Goal: Information Seeking & Learning: Learn about a topic

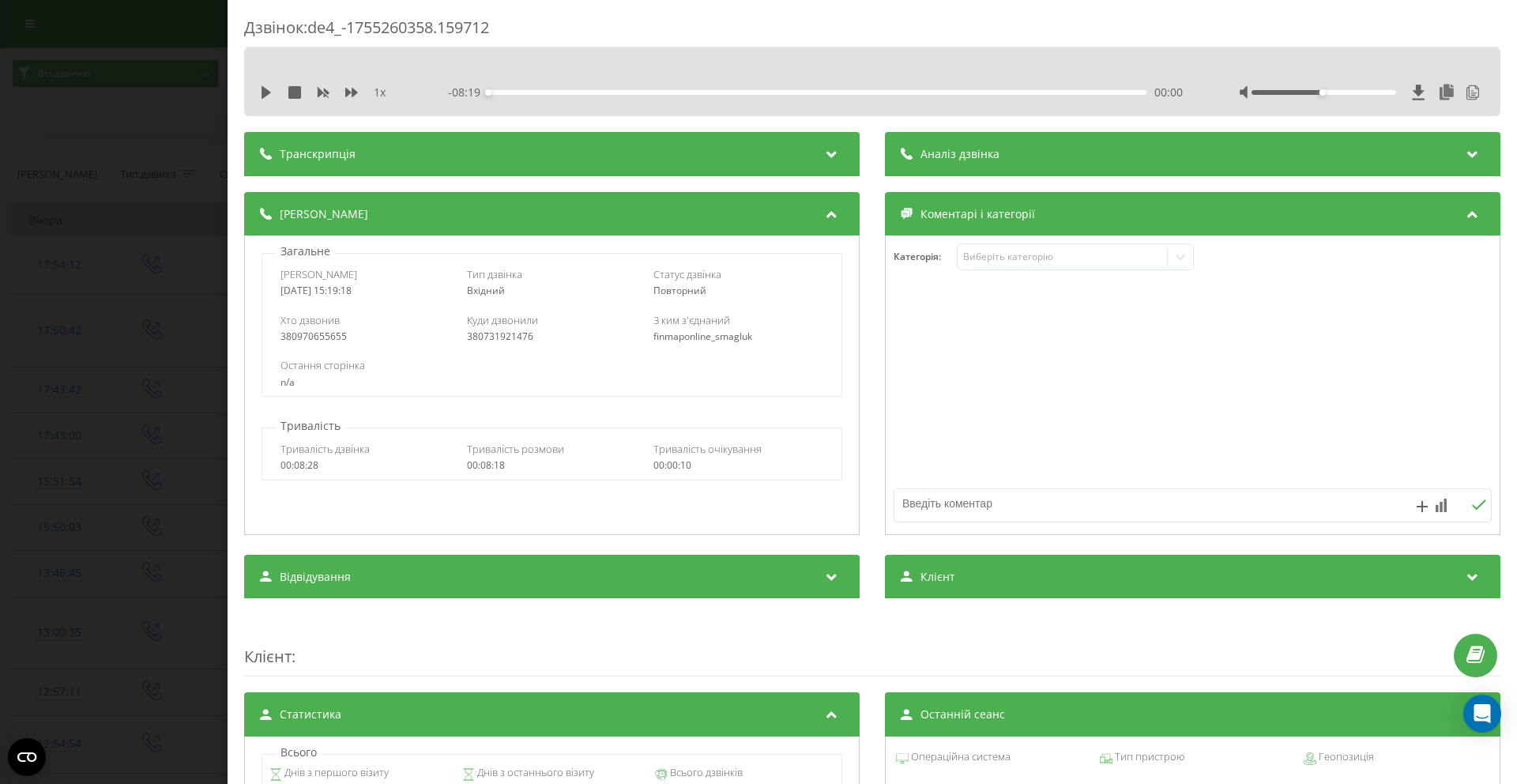
click at [274, 94] on div "1 x" at bounding box center [333, 92] width 147 height 16
click at [266, 95] on icon at bounding box center [266, 92] width 10 height 13
click at [522, 92] on div "00:27" at bounding box center [816, 91] width 658 height 4
click at [500, 91] on div "00:10" at bounding box center [816, 91] width 658 height 4
click at [513, 92] on div "00:17" at bounding box center [816, 91] width 658 height 4
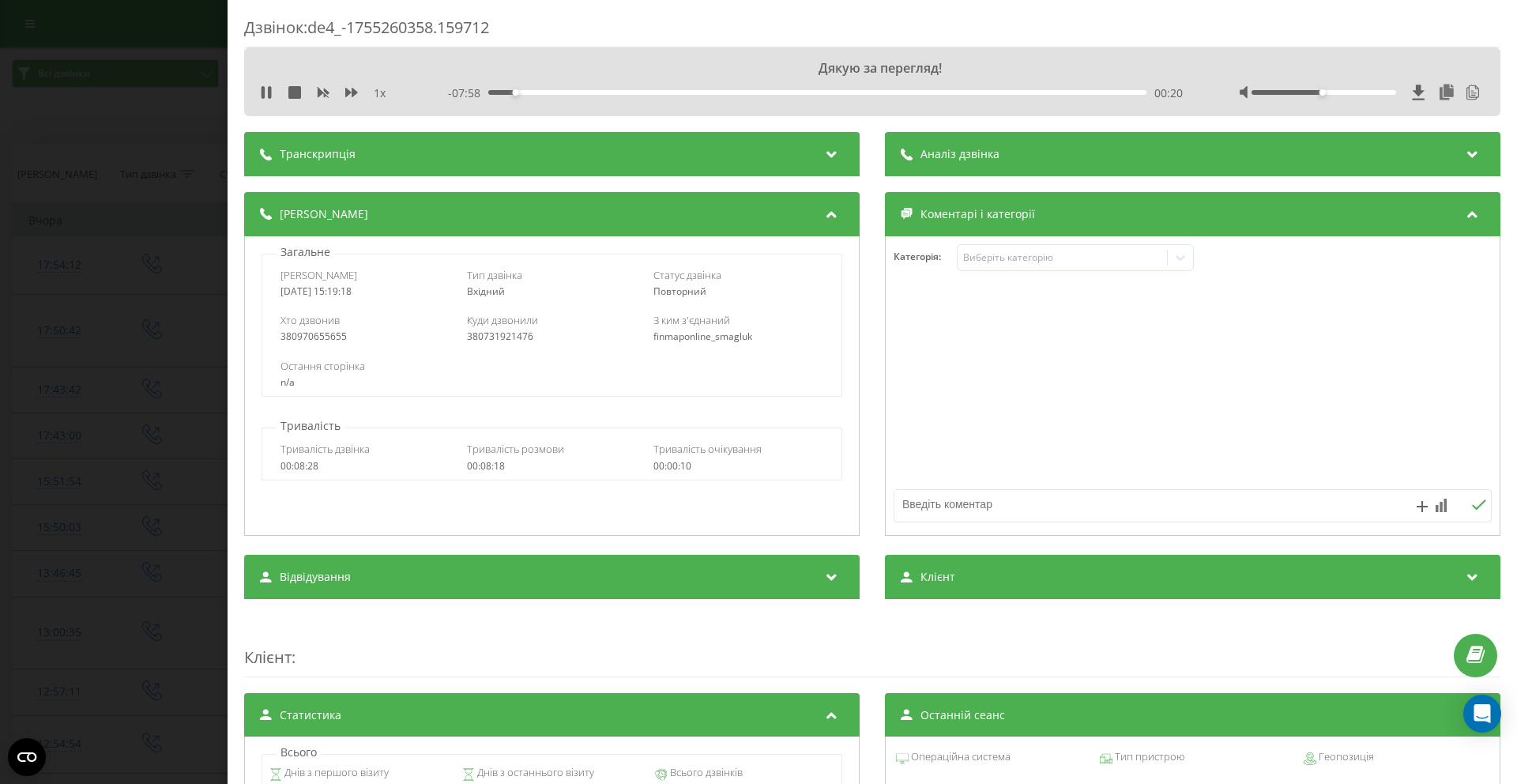
click at [518, 92] on div "00:20" at bounding box center [816, 91] width 658 height 4
click at [528, 91] on div "00:25" at bounding box center [816, 91] width 658 height 4
click at [261, 98] on icon at bounding box center [263, 92] width 3 height 13
click at [538, 92] on div "00:03" at bounding box center [816, 91] width 658 height 4
click at [565, 94] on div "00:41" at bounding box center [816, 91] width 658 height 4
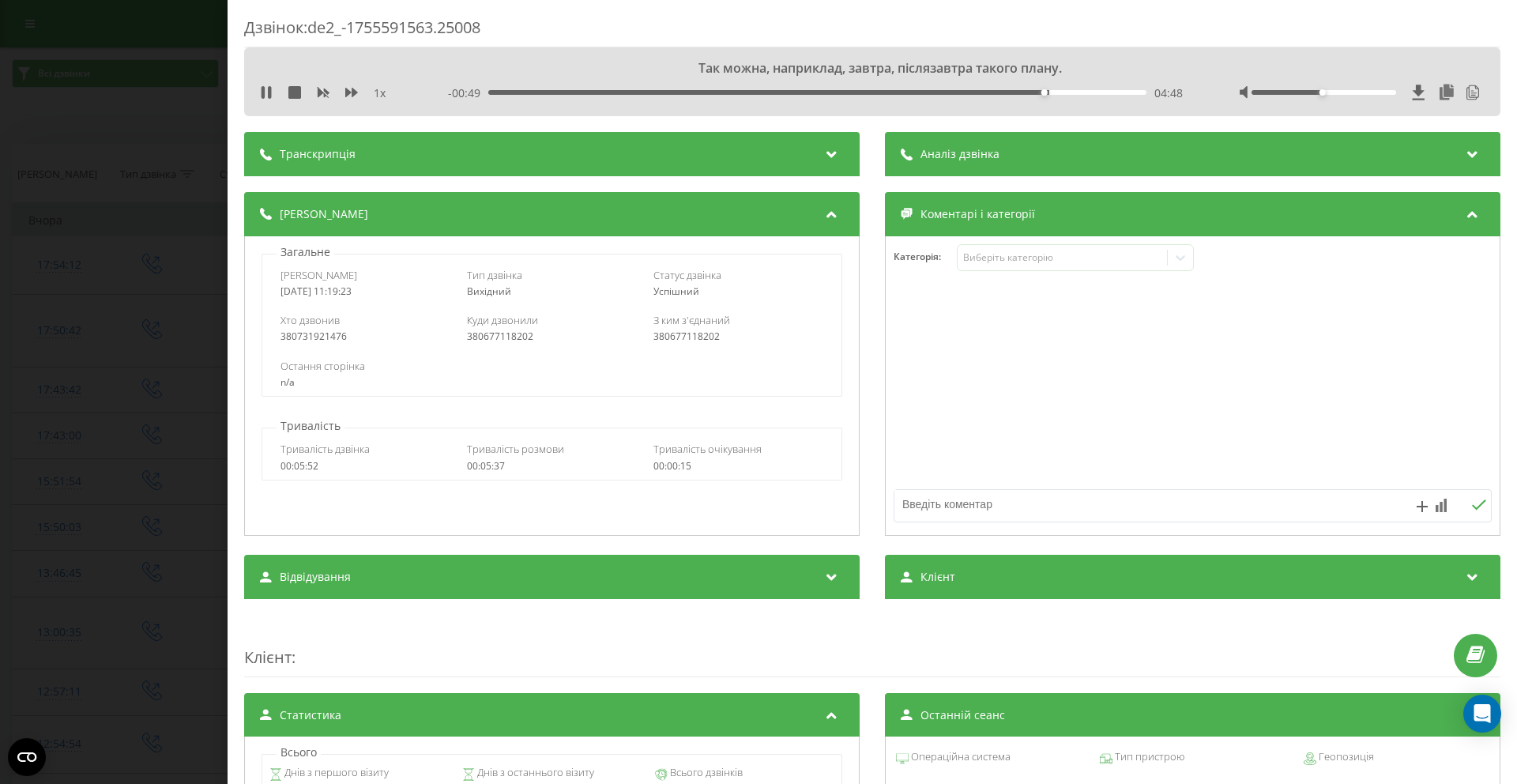
click at [258, 93] on div "1 x - 00:49 04:48 04:48" at bounding box center [872, 91] width 1233 height 24
click at [263, 93] on icon at bounding box center [263, 92] width 3 height 13
